Goal: Information Seeking & Learning: Learn about a topic

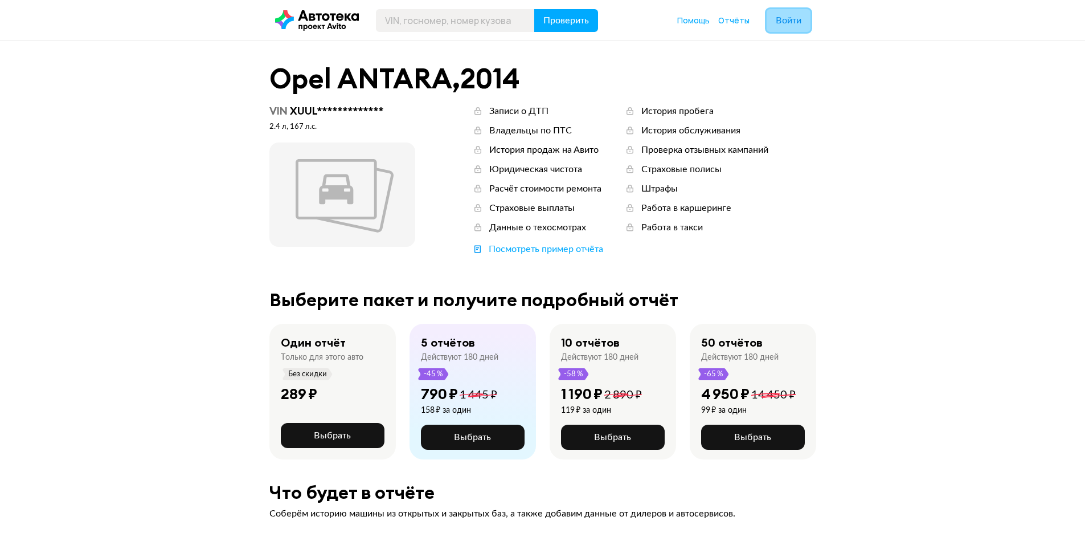
click at [793, 21] on span "Войти" at bounding box center [789, 20] width 26 height 9
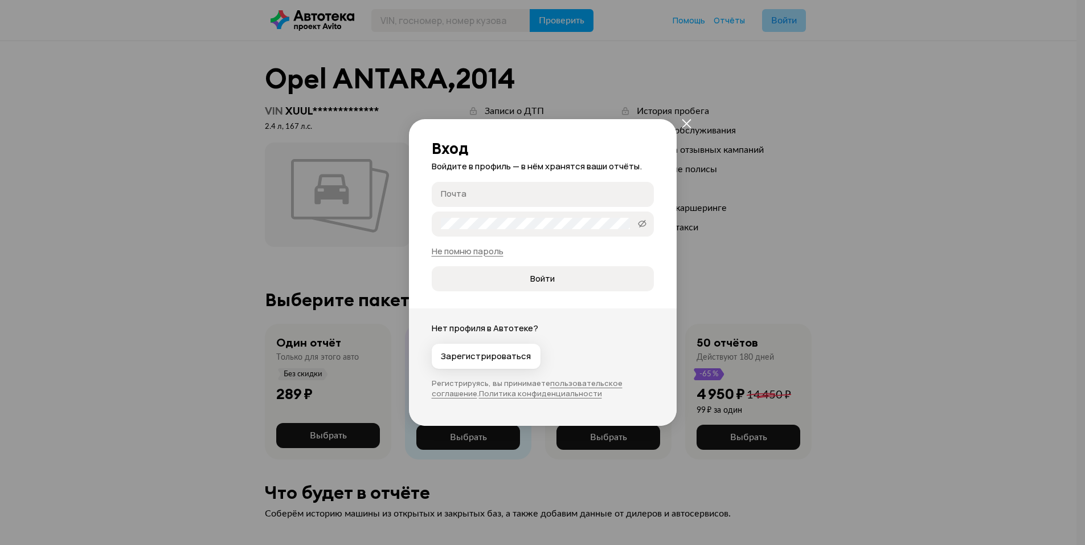
type input "[EMAIL_ADDRESS][DOMAIN_NAME]"
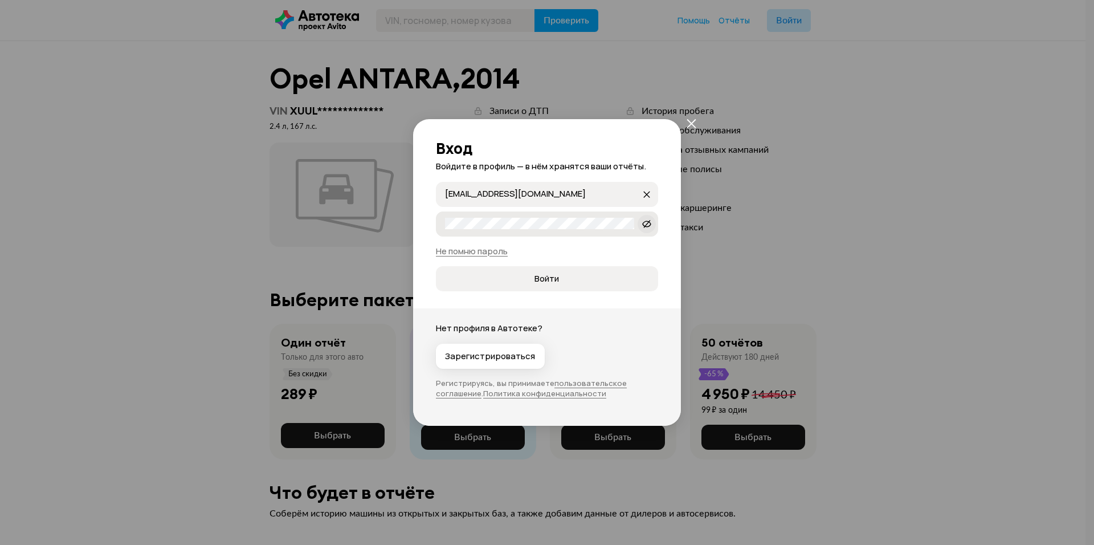
click at [651, 223] on span at bounding box center [646, 224] width 18 height 18
click at [436, 266] on button "Войти" at bounding box center [547, 278] width 222 height 25
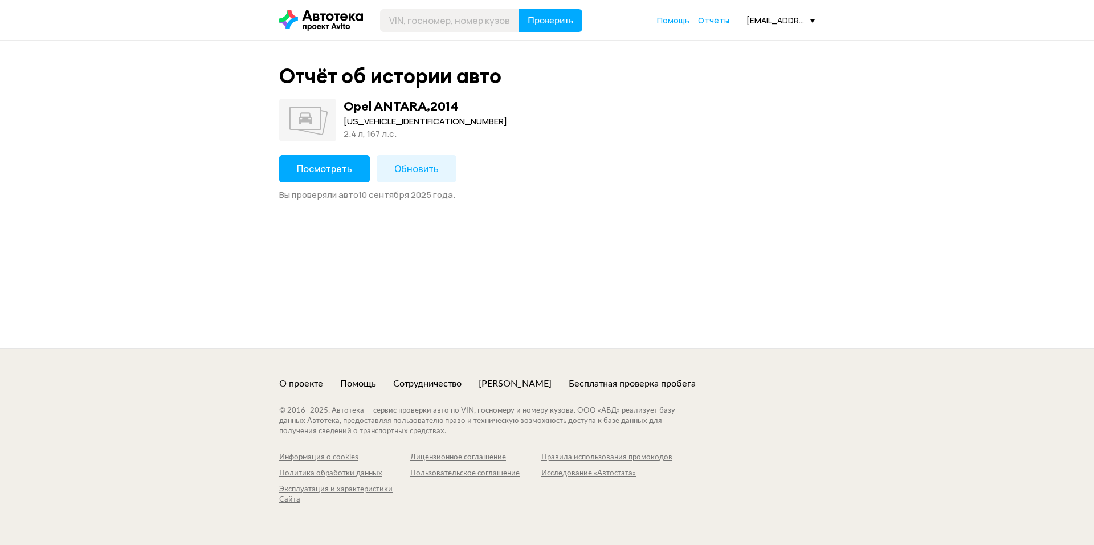
click at [919, 161] on div "Отчёт об истории авто Opel ANTARA , 2014 XUULJ6E01E0003161 2.4 л, 167 л.c. Посм…" at bounding box center [547, 194] width 1094 height 307
click at [951, 194] on div "Отчёт об истории авто Opel ANTARA , 2014 XUULJ6E01E0003161 2.4 л, 167 л.c. Посм…" at bounding box center [547, 194] width 1094 height 307
click at [320, 167] on span "Посмотреть" at bounding box center [324, 168] width 55 height 13
